Goal: Task Accomplishment & Management: Manage account settings

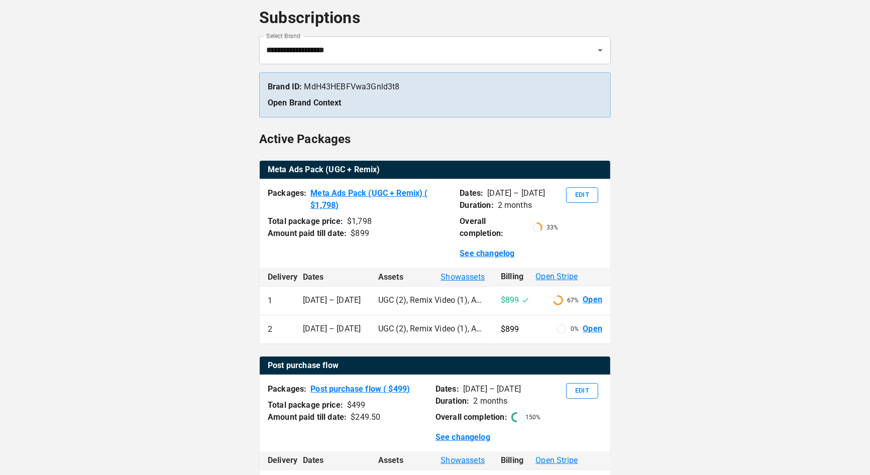
scroll to position [53, 0]
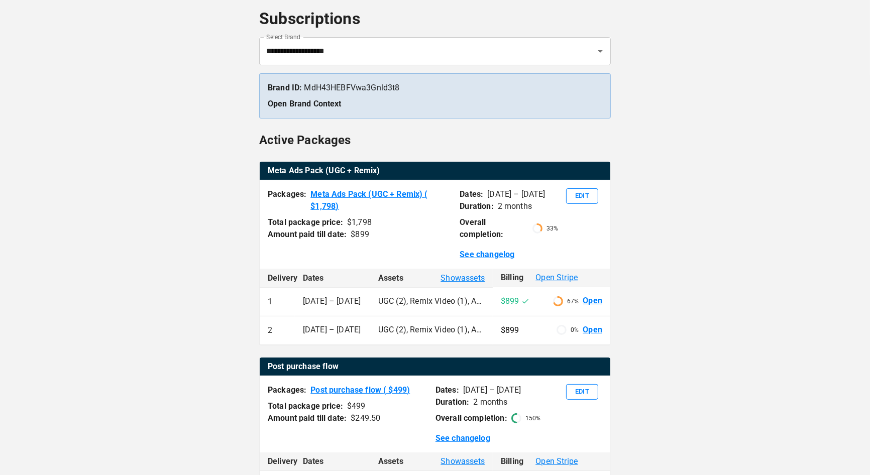
click at [472, 280] on span "Show assets" at bounding box center [462, 278] width 44 height 12
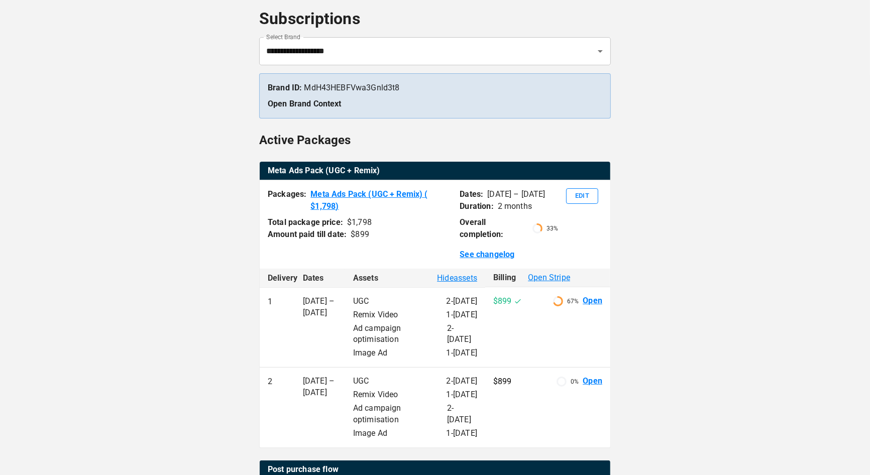
click at [472, 280] on span "Hide assets" at bounding box center [457, 278] width 40 height 12
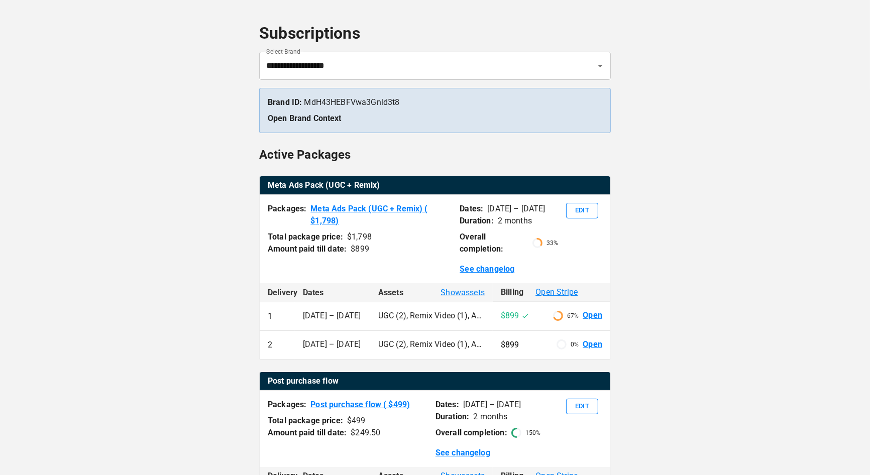
scroll to position [38, 0]
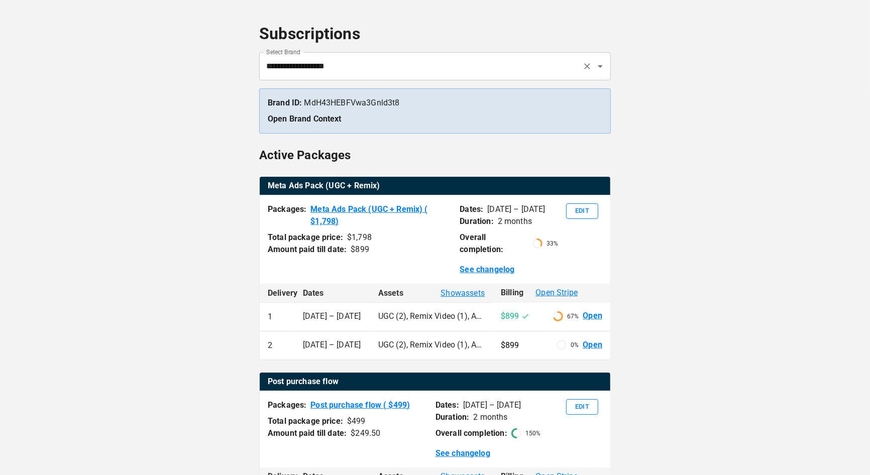
click at [434, 70] on input "**********" at bounding box center [421, 66] width 314 height 19
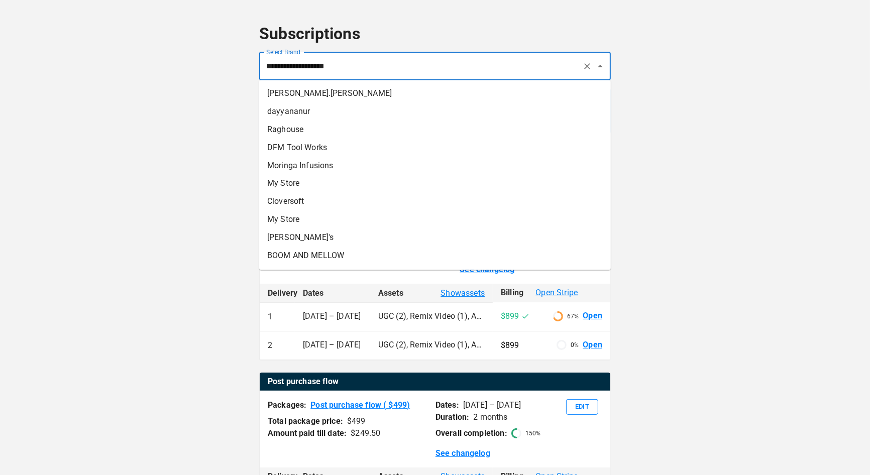
click at [733, 68] on div "**********" at bounding box center [435, 374] width 870 height 825
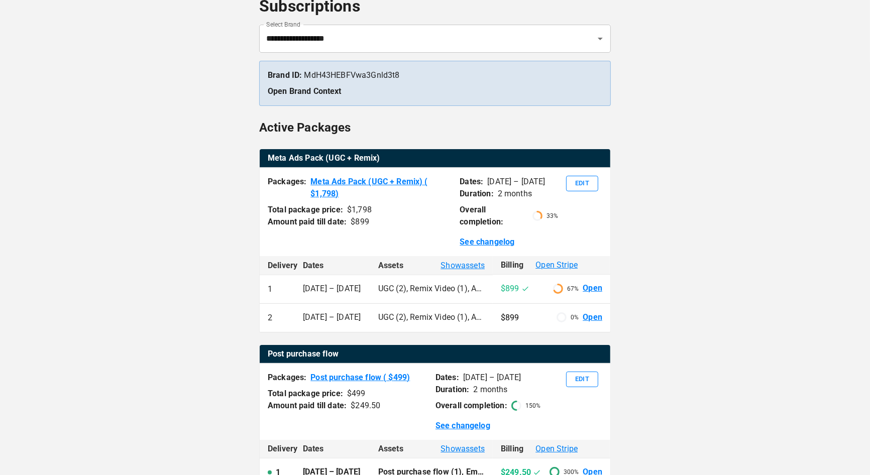
scroll to position [70, 0]
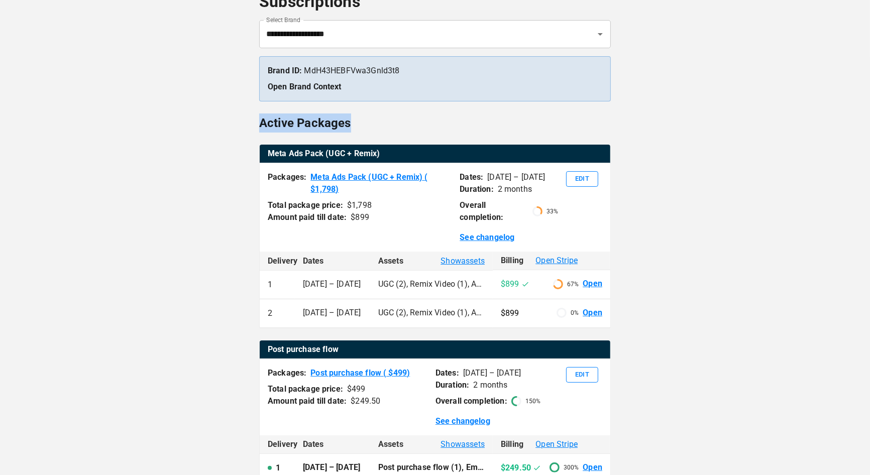
drag, startPoint x: 260, startPoint y: 123, endPoint x: 374, endPoint y: 123, distance: 114.0
click at [374, 123] on div "Active Packages" at bounding box center [435, 126] width 352 height 24
click at [587, 182] on button "Edit" at bounding box center [582, 179] width 32 height 16
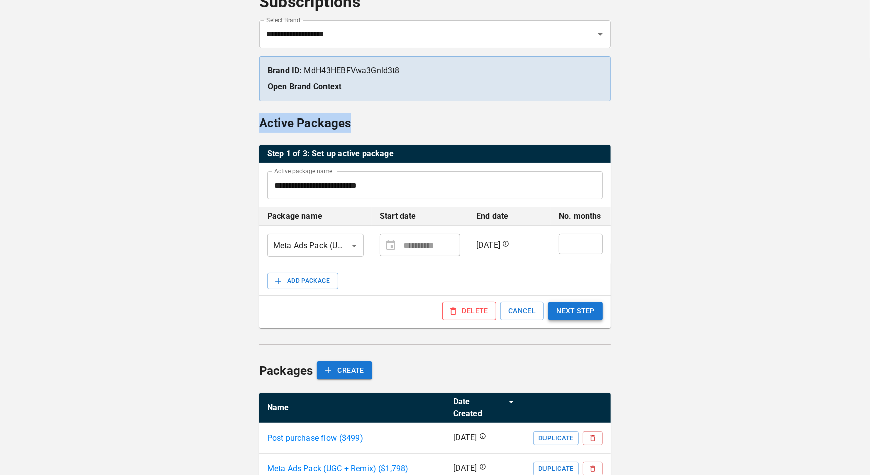
click at [580, 310] on button "NEXT STEP" at bounding box center [575, 311] width 55 height 19
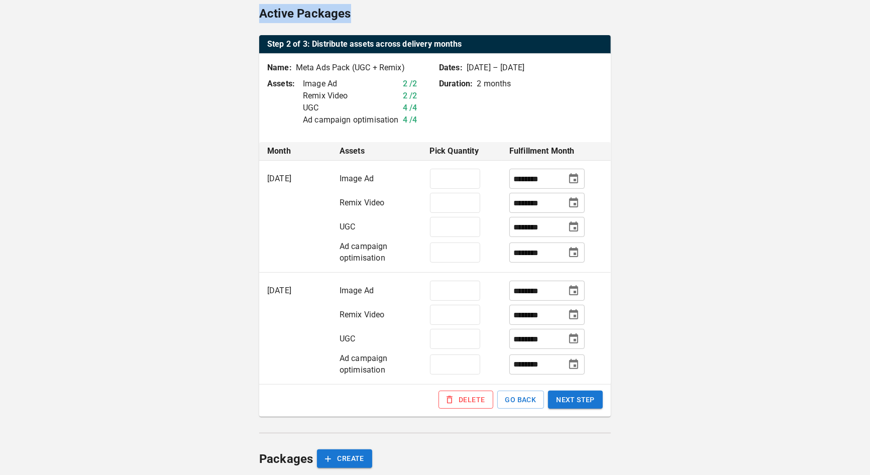
scroll to position [174, 0]
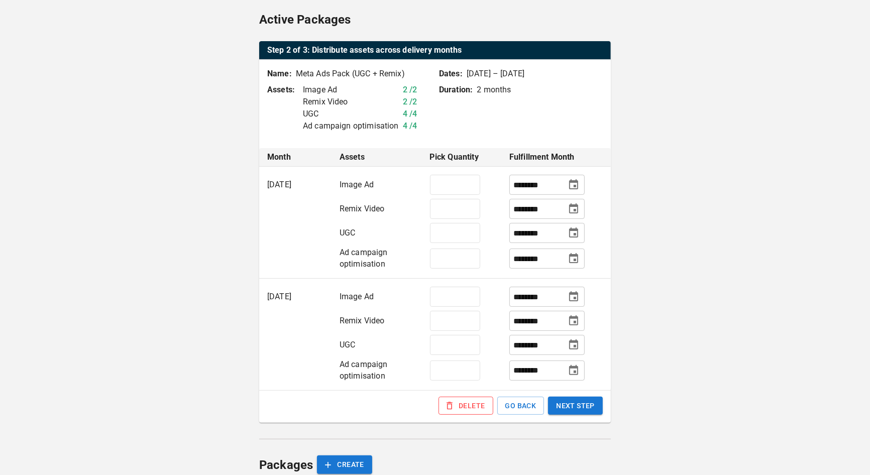
click at [468, 75] on p "[DATE] – [DATE]" at bounding box center [496, 74] width 58 height 12
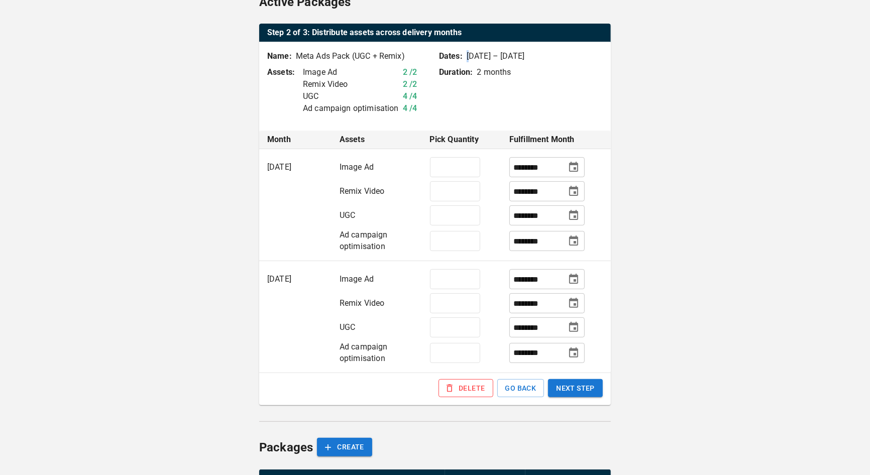
scroll to position [128, 0]
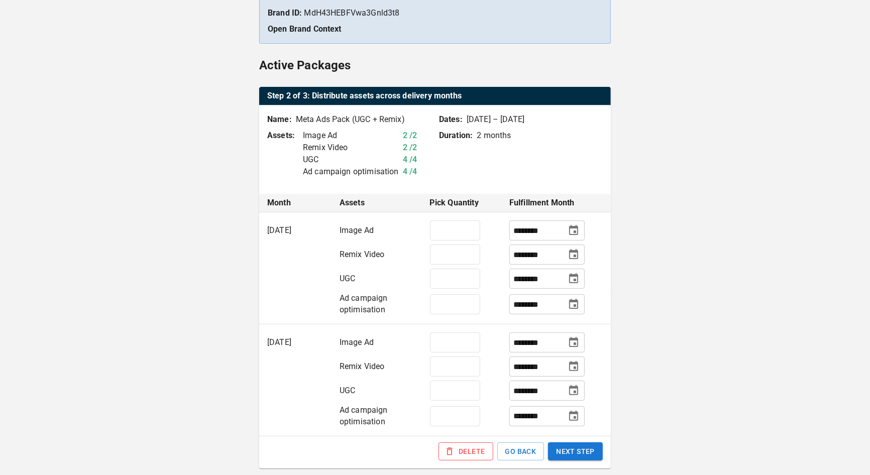
click at [286, 237] on td "[DATE]" at bounding box center [295, 268] width 72 height 112
click at [274, 228] on td "[DATE]" at bounding box center [295, 268] width 72 height 112
click at [470, 119] on p "[DATE] – [DATE]" at bounding box center [496, 120] width 58 height 12
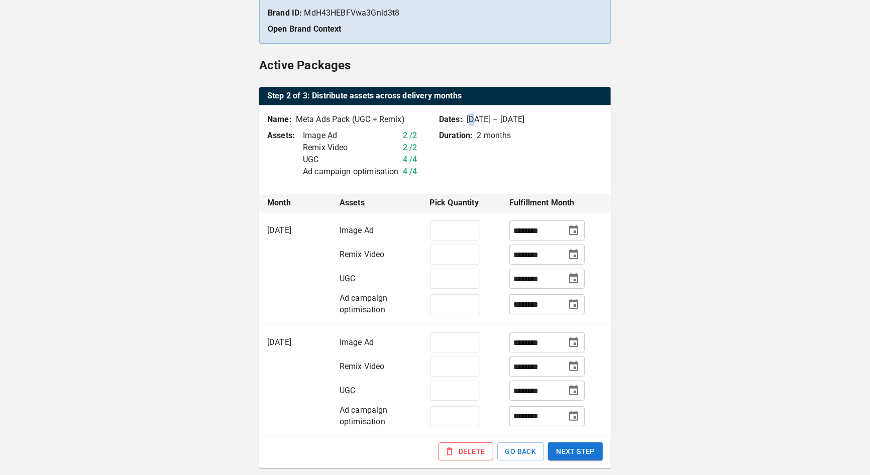
click at [470, 119] on p "[DATE] – [DATE]" at bounding box center [496, 120] width 58 height 12
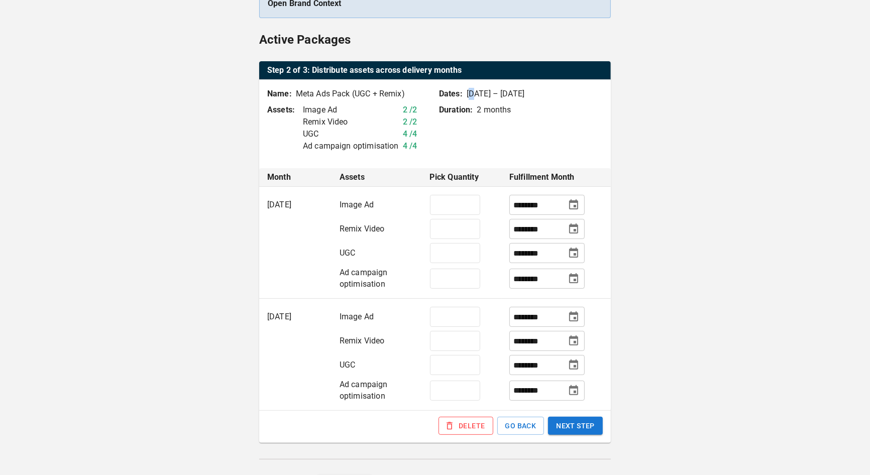
scroll to position [154, 0]
